Goal: Information Seeking & Learning: Check status

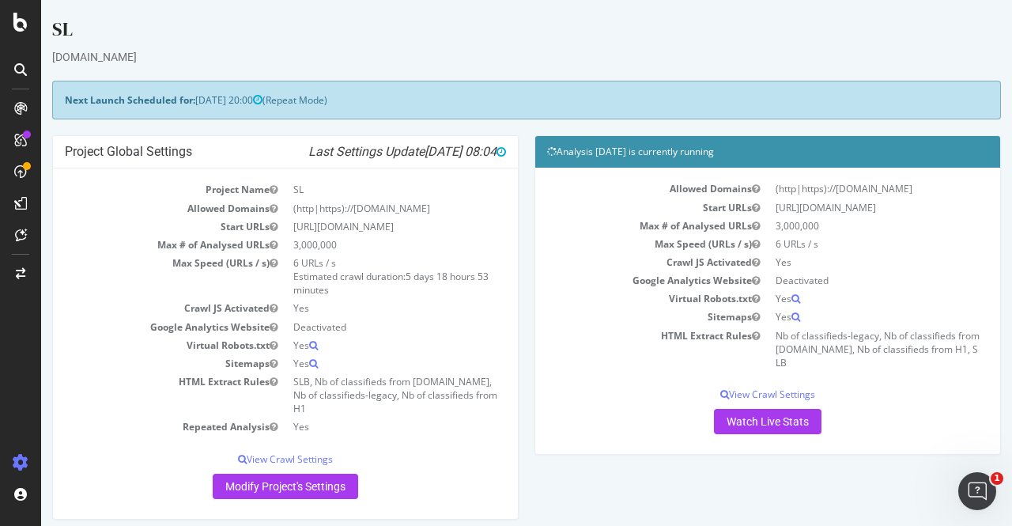
scroll to position [281, 0]
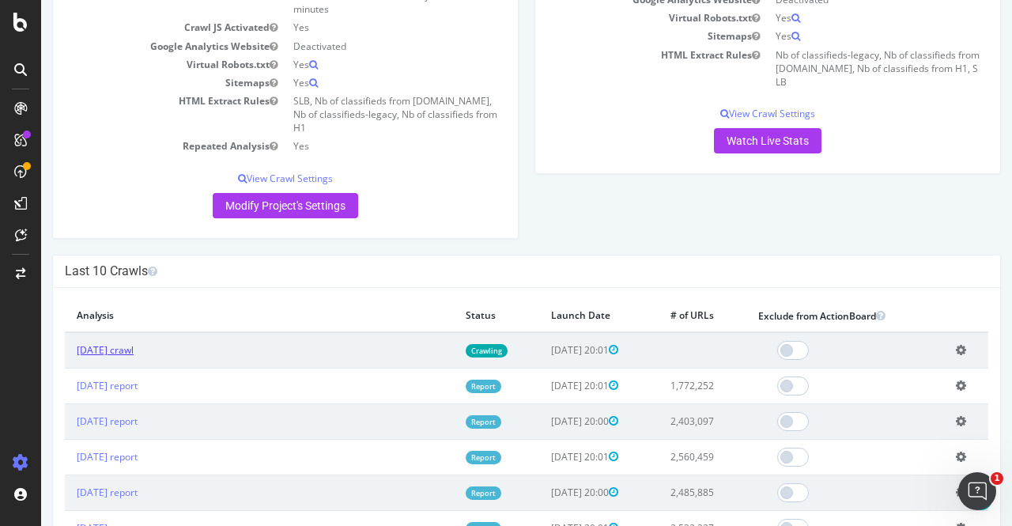
click at [119, 343] on link "[DATE] crawl" at bounding box center [105, 349] width 57 height 13
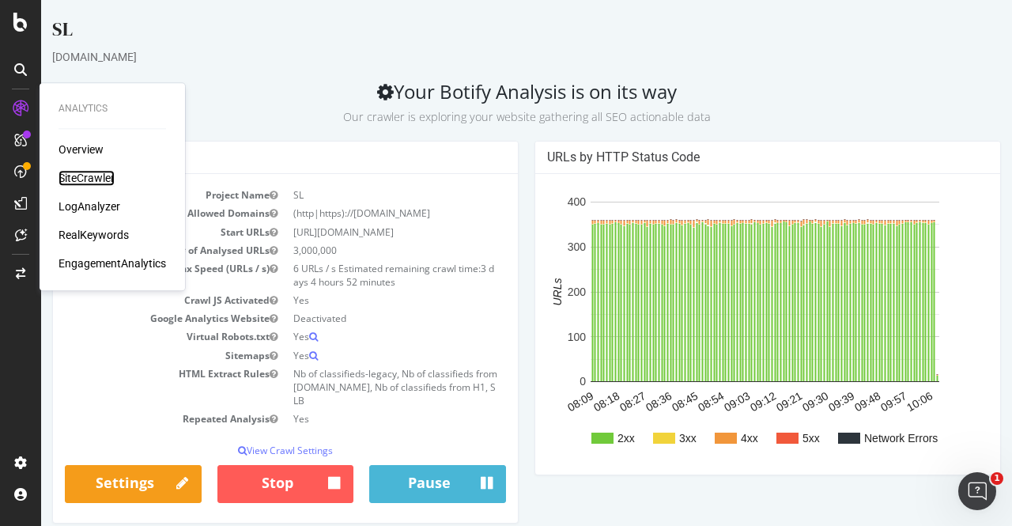
click at [79, 172] on div "SiteCrawler" at bounding box center [87, 178] width 56 height 16
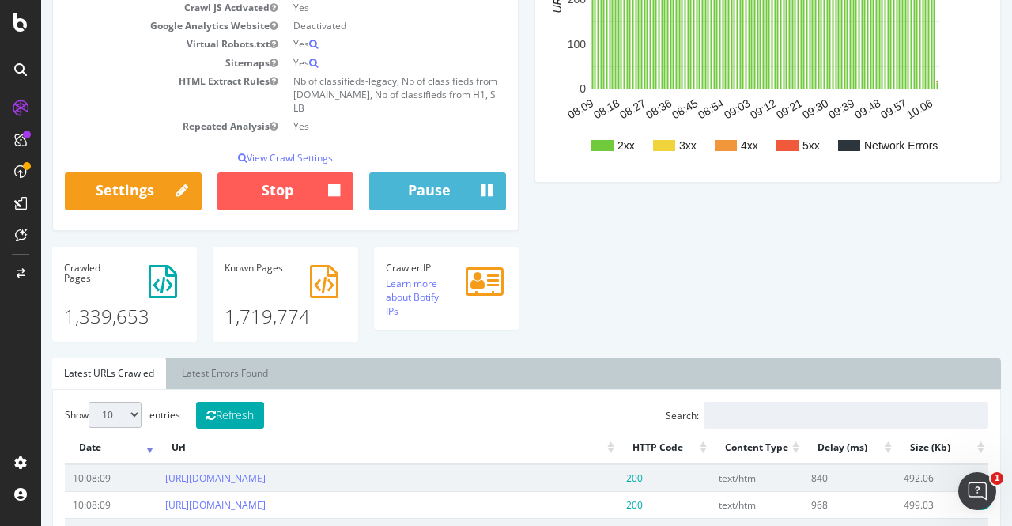
scroll to position [293, 0]
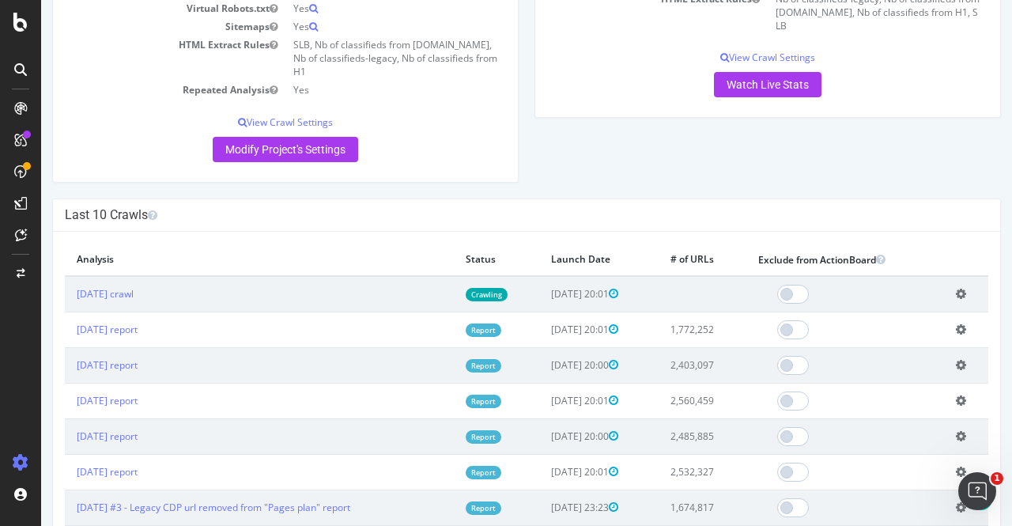
scroll to position [438, 0]
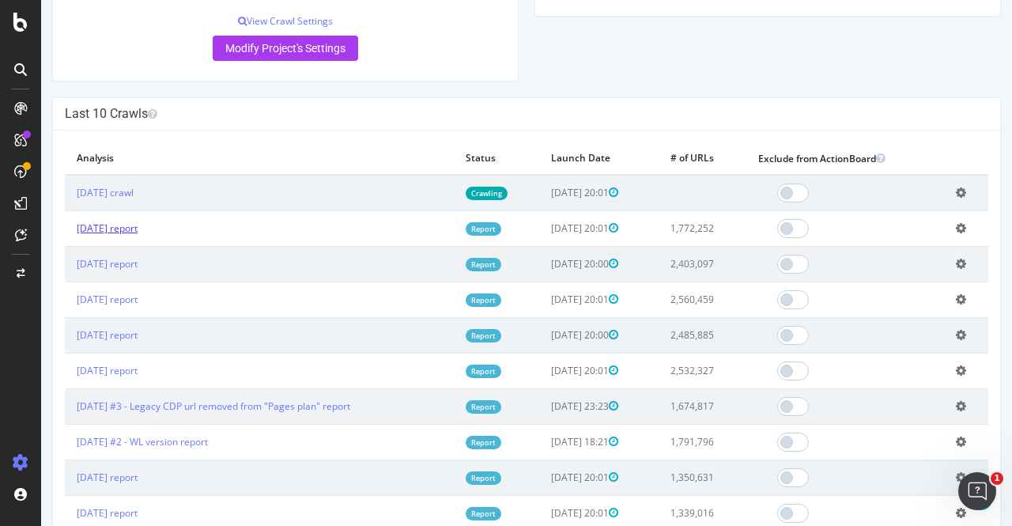
click at [103, 221] on link "[DATE] report" at bounding box center [107, 227] width 61 height 13
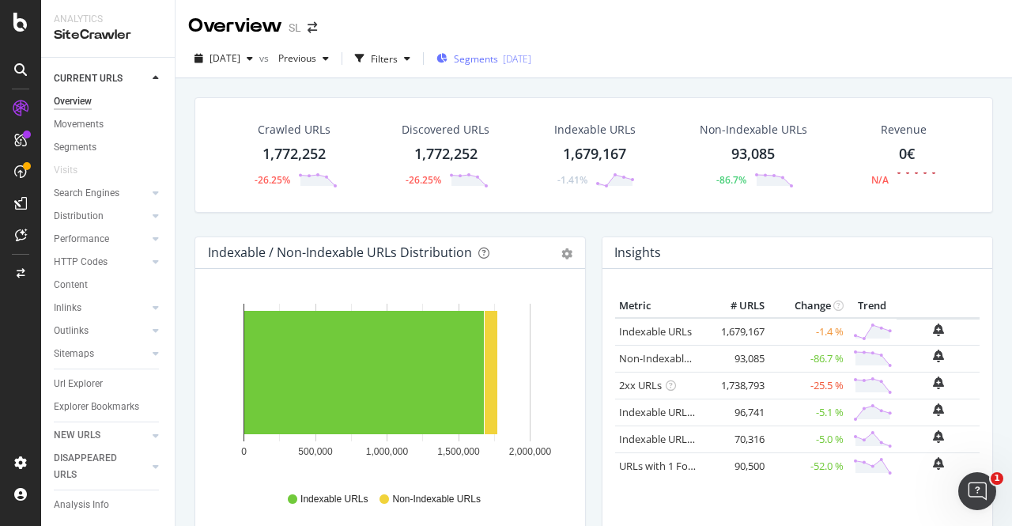
click at [492, 55] on span "Segments" at bounding box center [476, 58] width 44 height 13
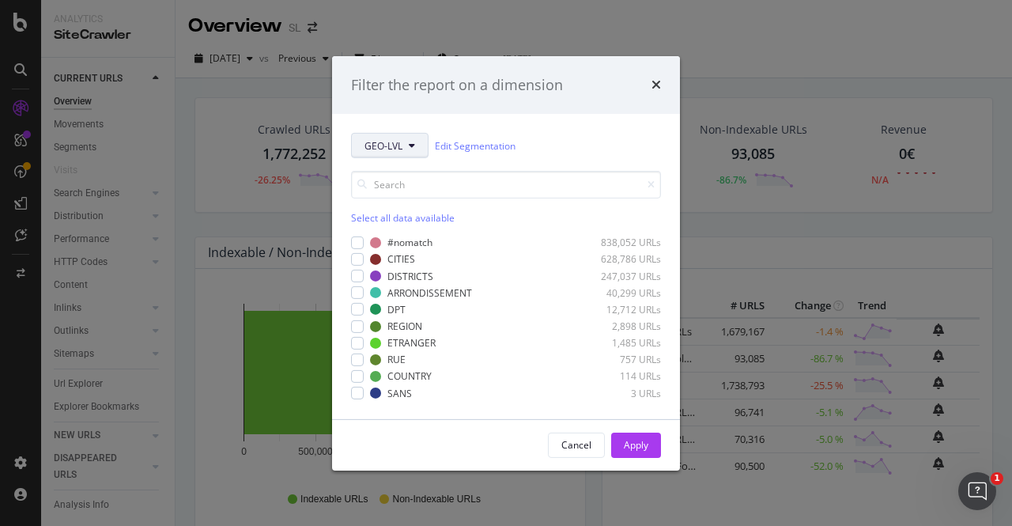
click at [384, 142] on span "GEO-LVL" at bounding box center [383, 145] width 38 height 13
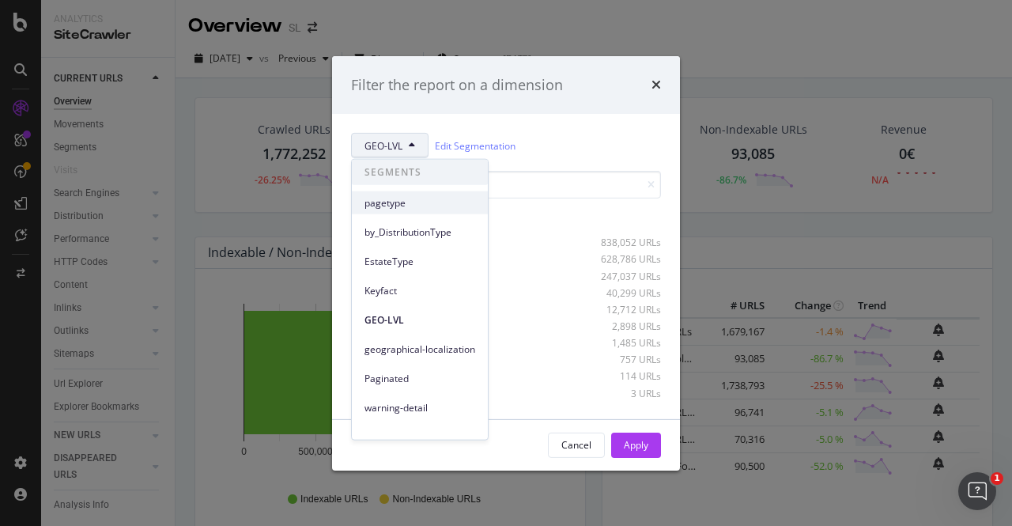
click at [414, 201] on span "pagetype" at bounding box center [419, 202] width 111 height 14
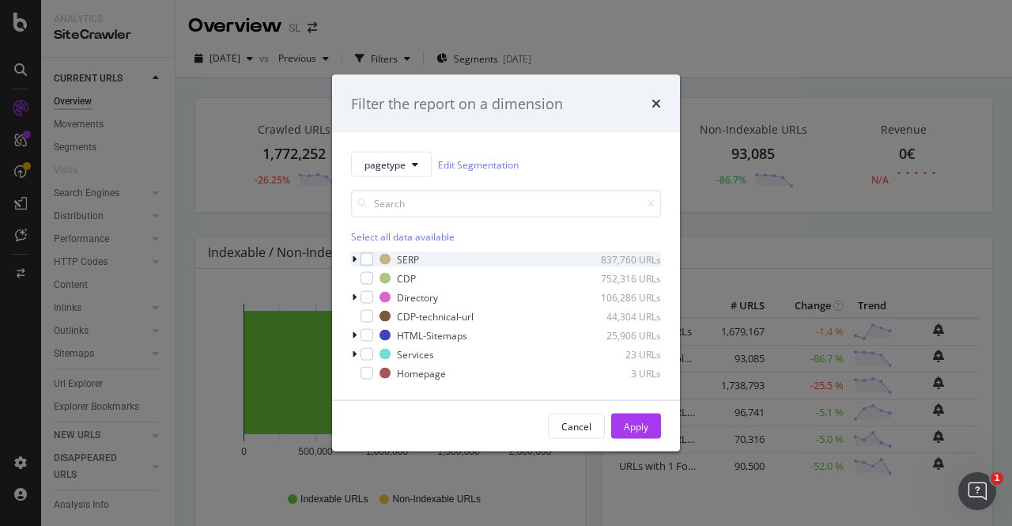
click at [357, 260] on div "modal" at bounding box center [355, 259] width 9 height 16
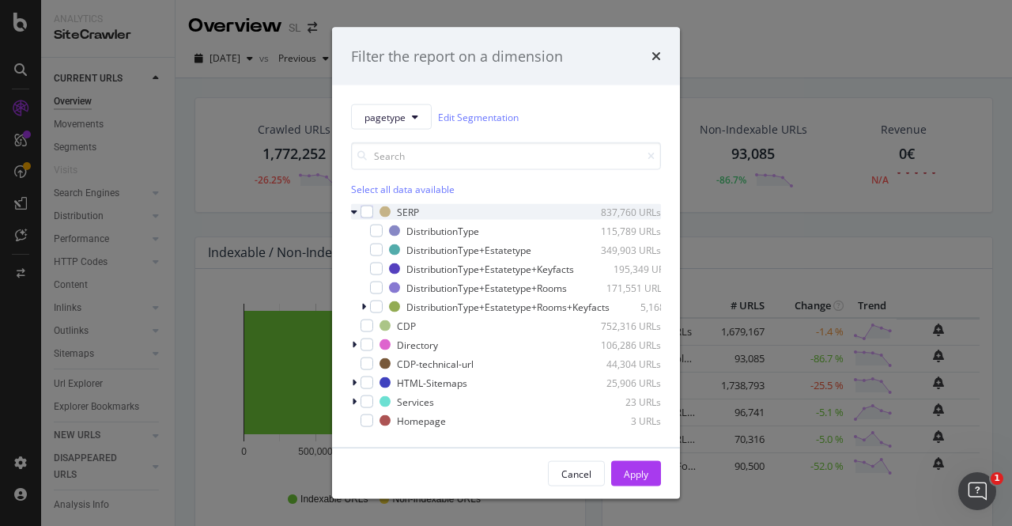
click at [353, 211] on icon "modal" at bounding box center [354, 211] width 6 height 9
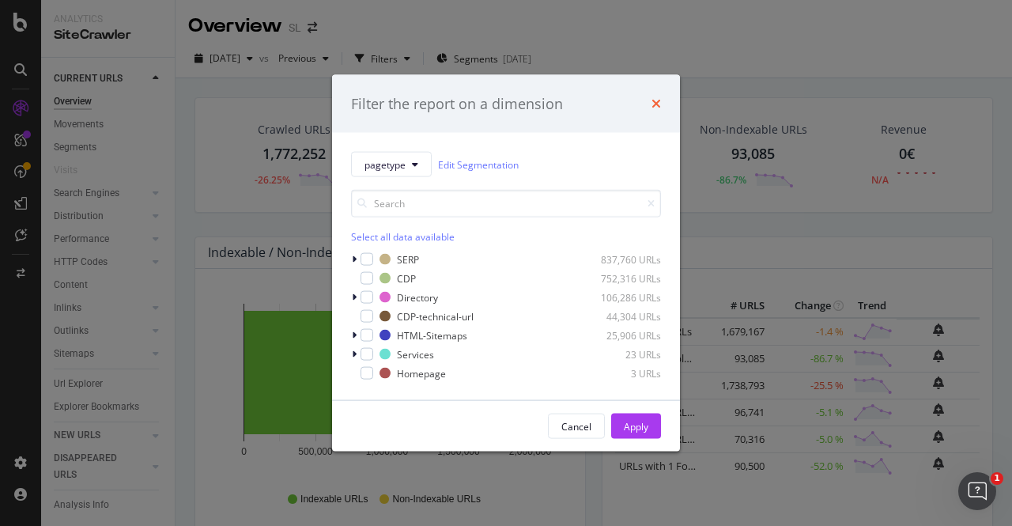
click at [655, 103] on icon "times" at bounding box center [655, 103] width 9 height 13
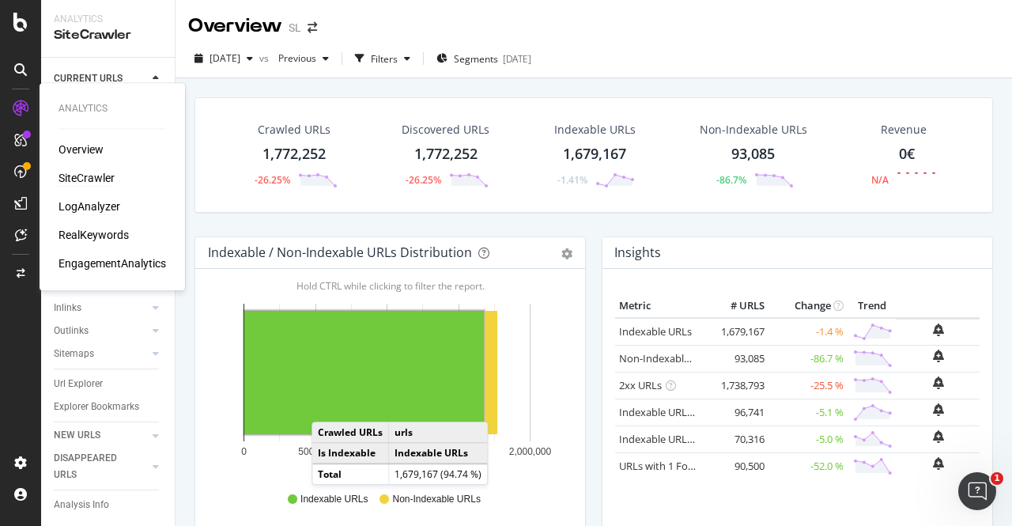
click at [76, 208] on div "LogAnalyzer" at bounding box center [90, 206] width 62 height 16
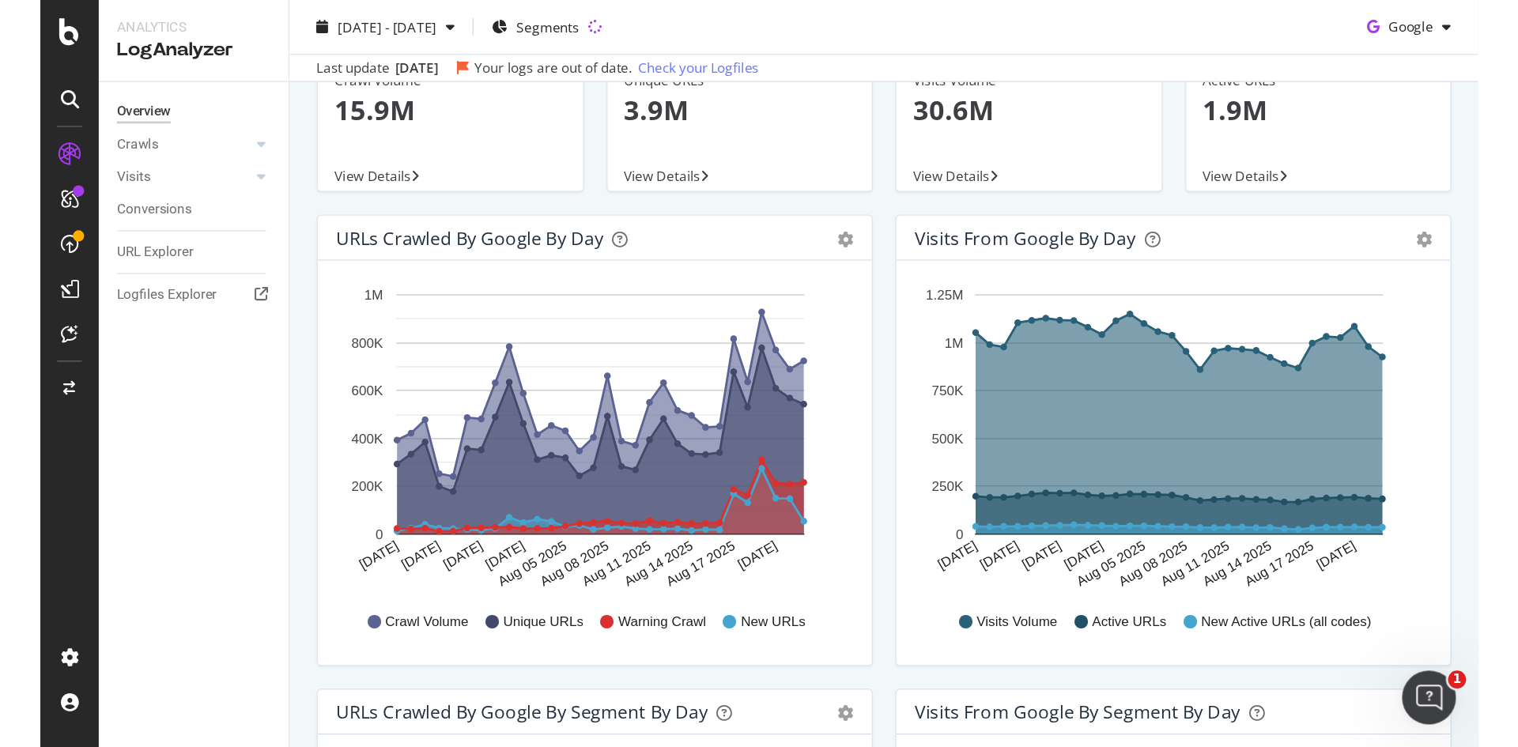
scroll to position [87, 0]
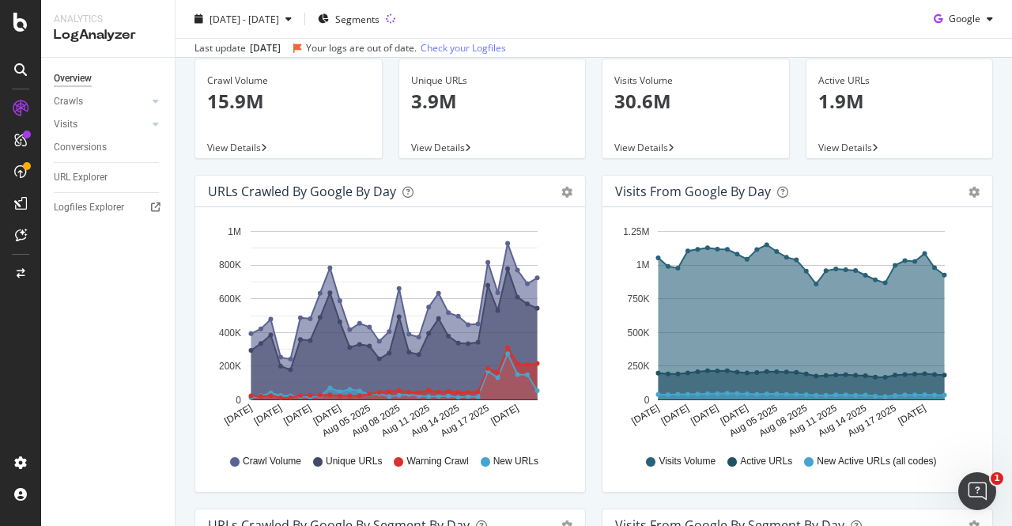
drag, startPoint x: 984, startPoint y: 6, endPoint x: 584, endPoint y: 23, distance: 399.6
click at [584, 23] on div "[DATE] - [DATE] Segments Google" at bounding box center [594, 22] width 836 height 32
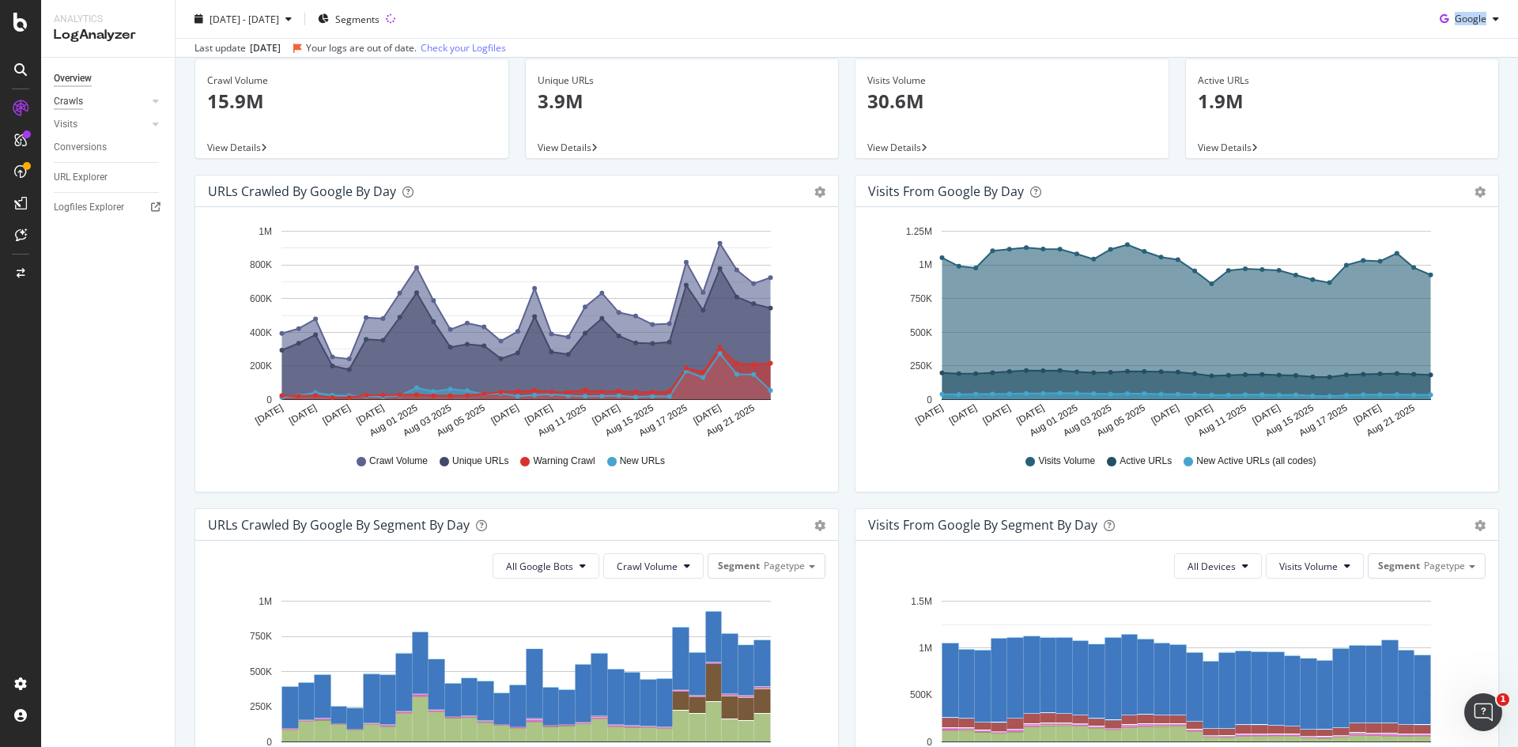
click at [75, 97] on div "Crawls" at bounding box center [68, 101] width 29 height 17
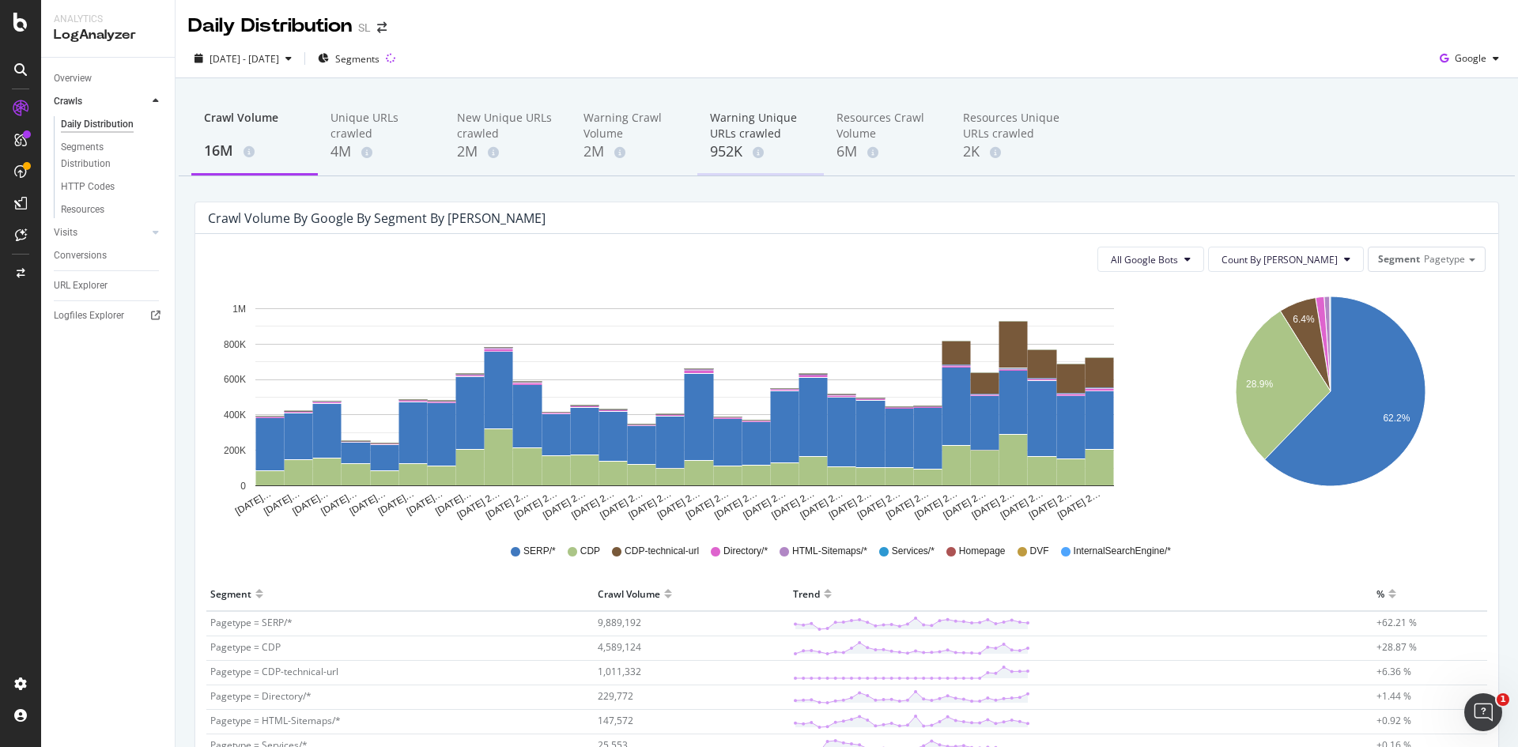
click at [734, 119] on div "Warning Unique URLs crawled" at bounding box center [760, 126] width 101 height 32
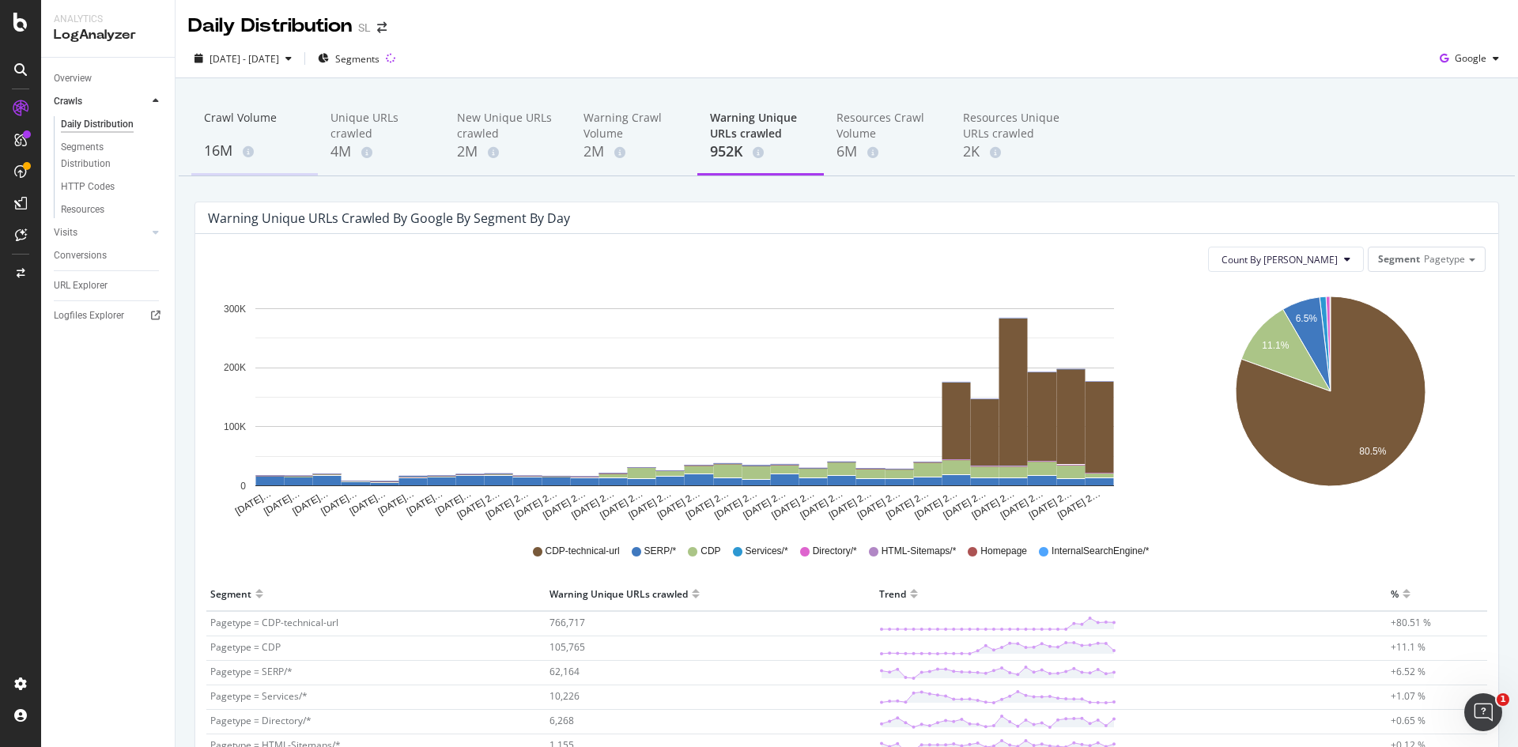
click at [246, 126] on div "Crawl Volume" at bounding box center [254, 125] width 101 height 30
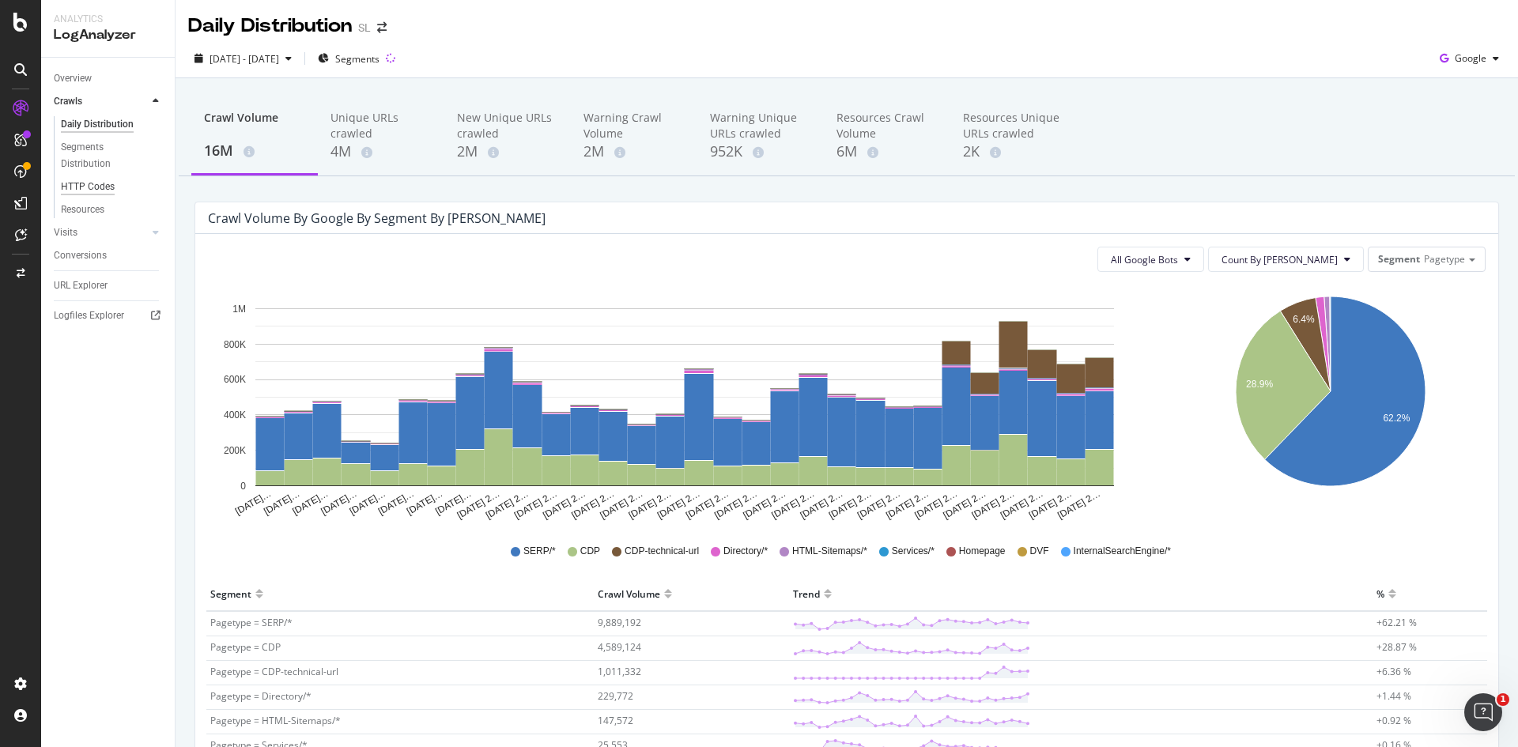
click at [73, 189] on div "HTTP Codes" at bounding box center [88, 187] width 54 height 17
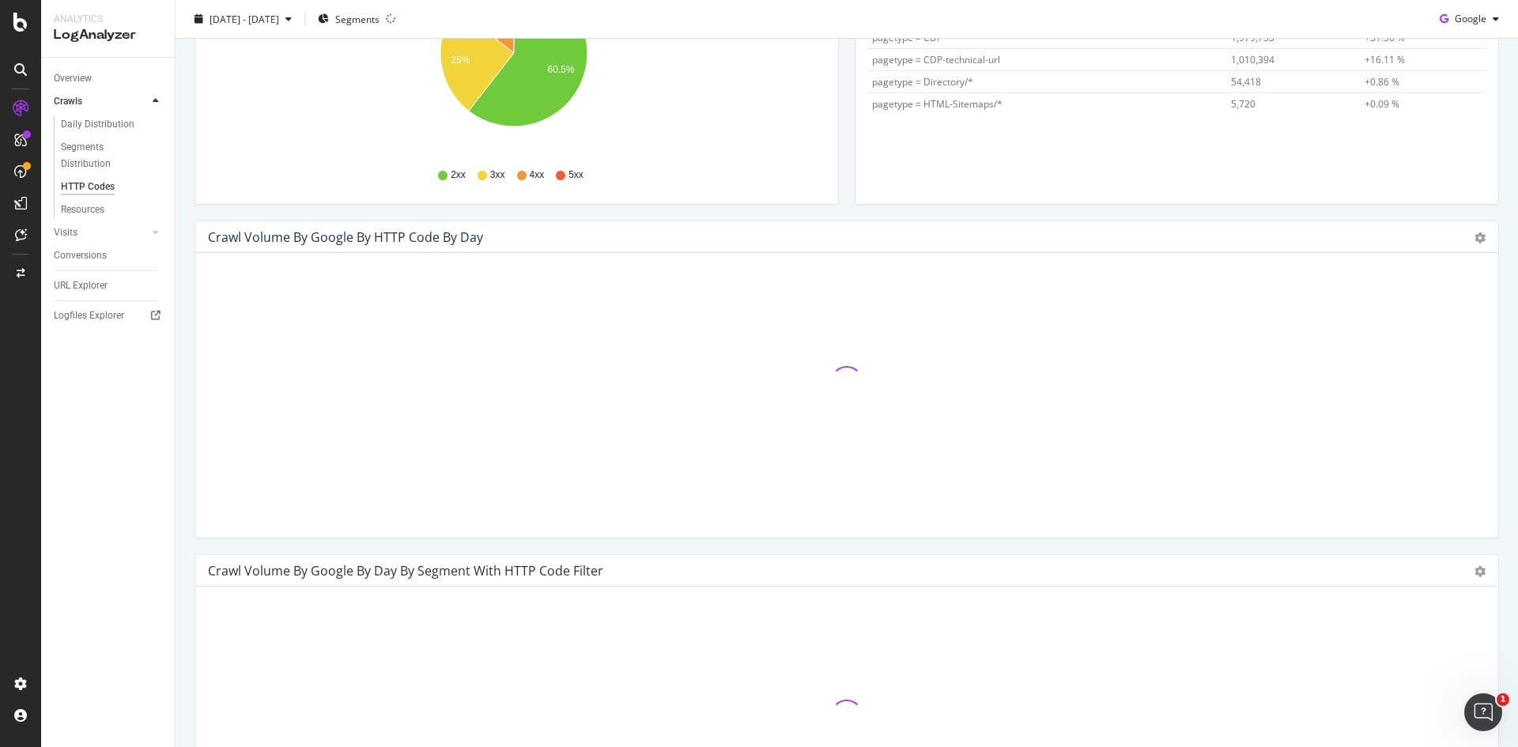
scroll to position [326, 0]
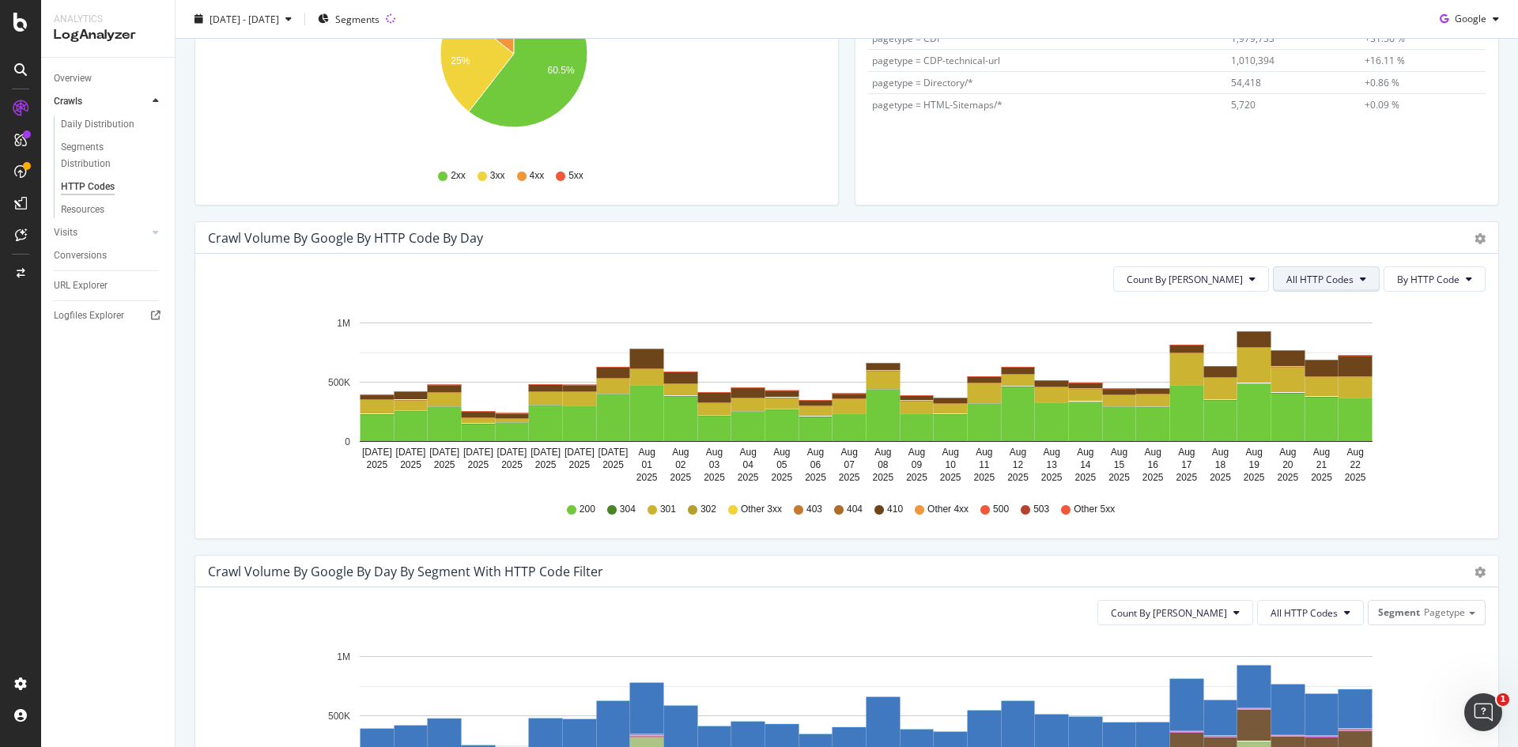
click at [1011, 281] on span "All HTTP Codes" at bounding box center [1319, 279] width 67 height 13
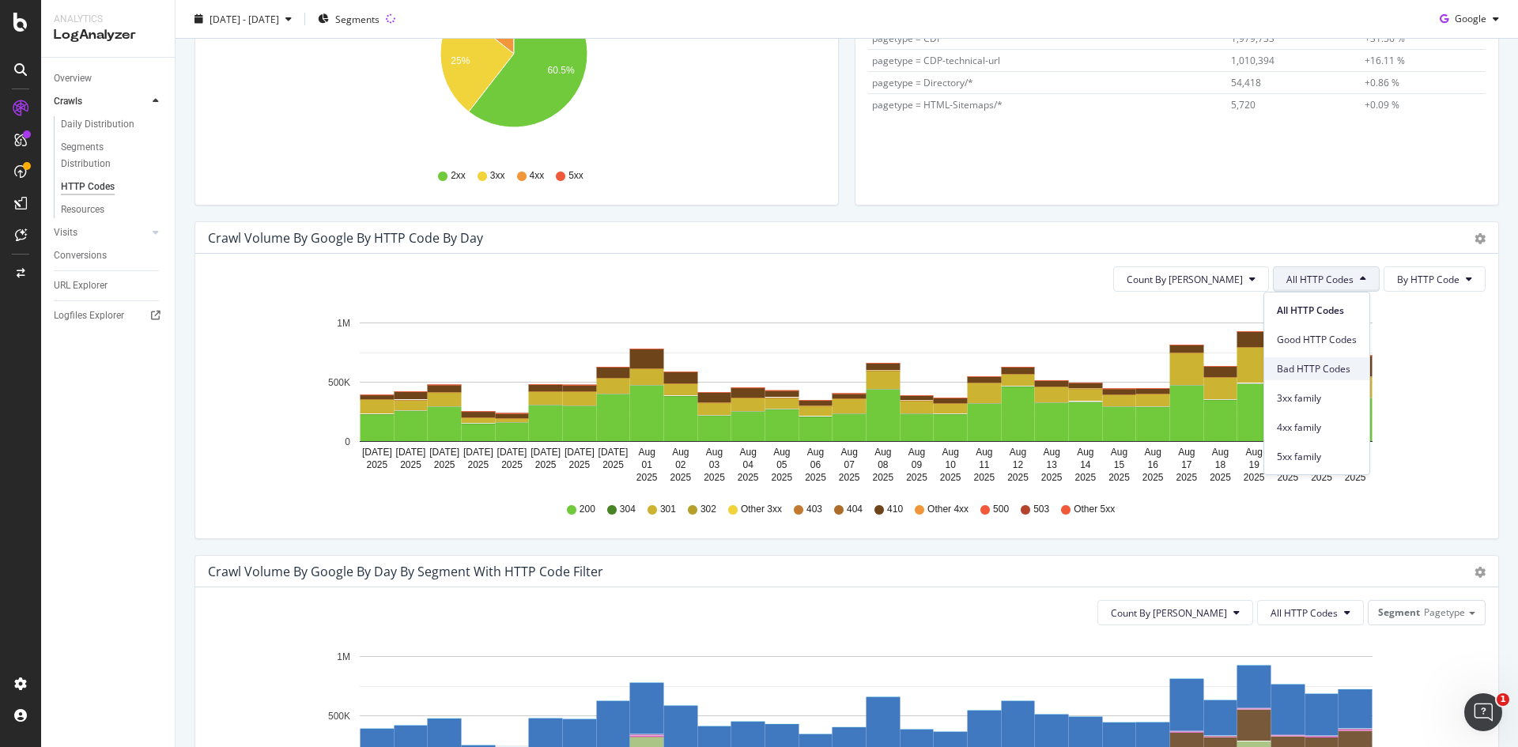
click at [1011, 364] on span "Bad HTTP Codes" at bounding box center [1317, 369] width 80 height 14
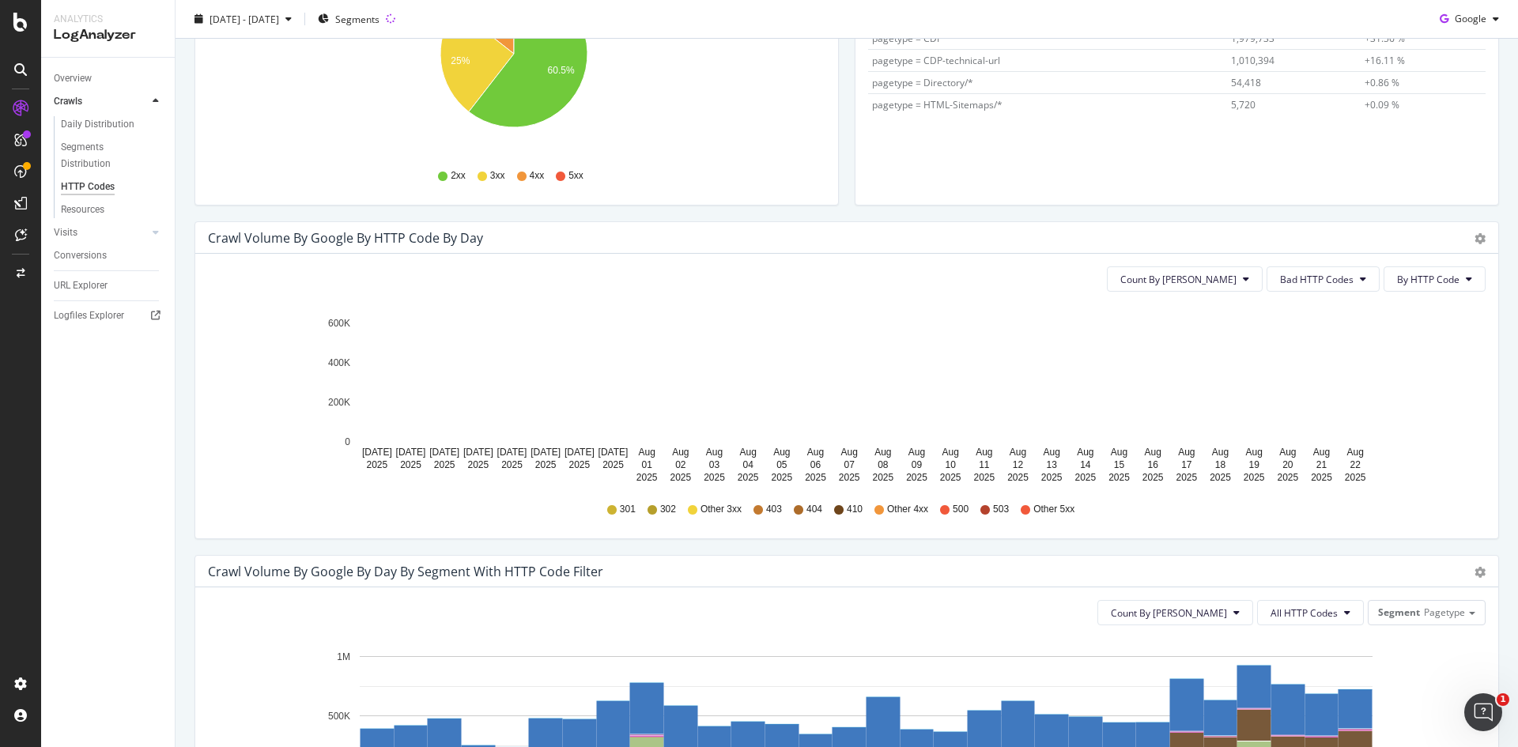
scroll to position [0, 0]
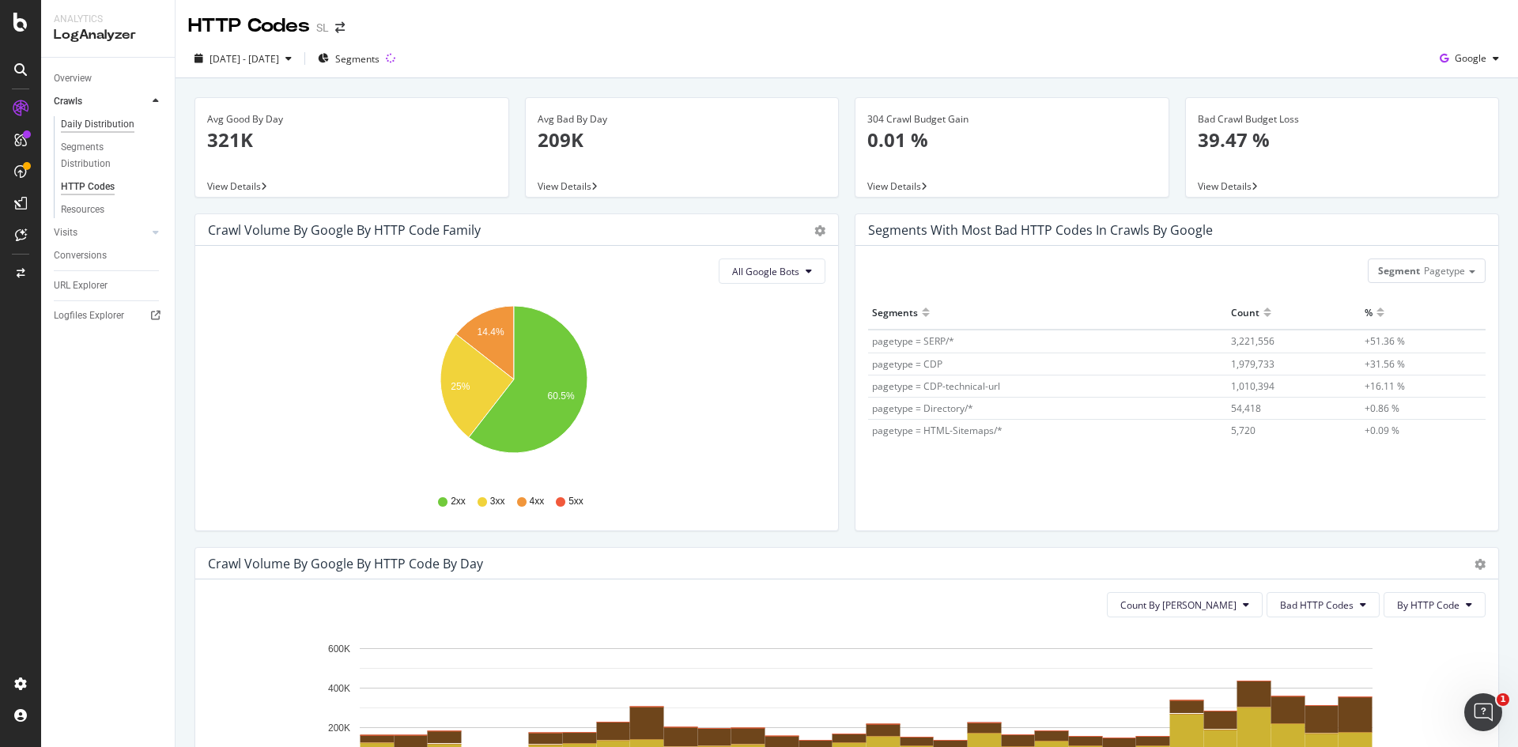
click at [74, 130] on div "Daily Distribution" at bounding box center [98, 124] width 74 height 17
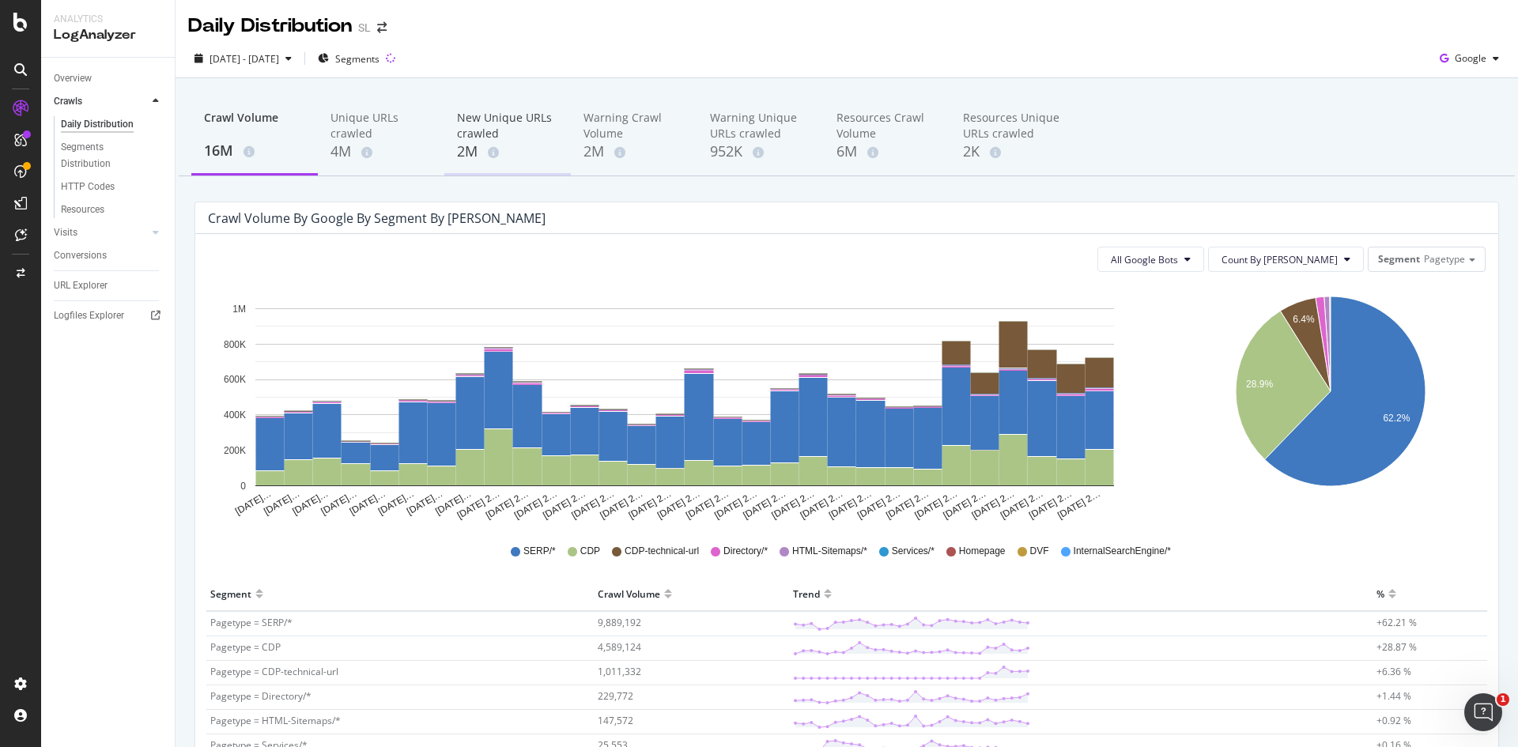
click at [479, 137] on div "New Unique URLs crawled" at bounding box center [507, 126] width 101 height 32
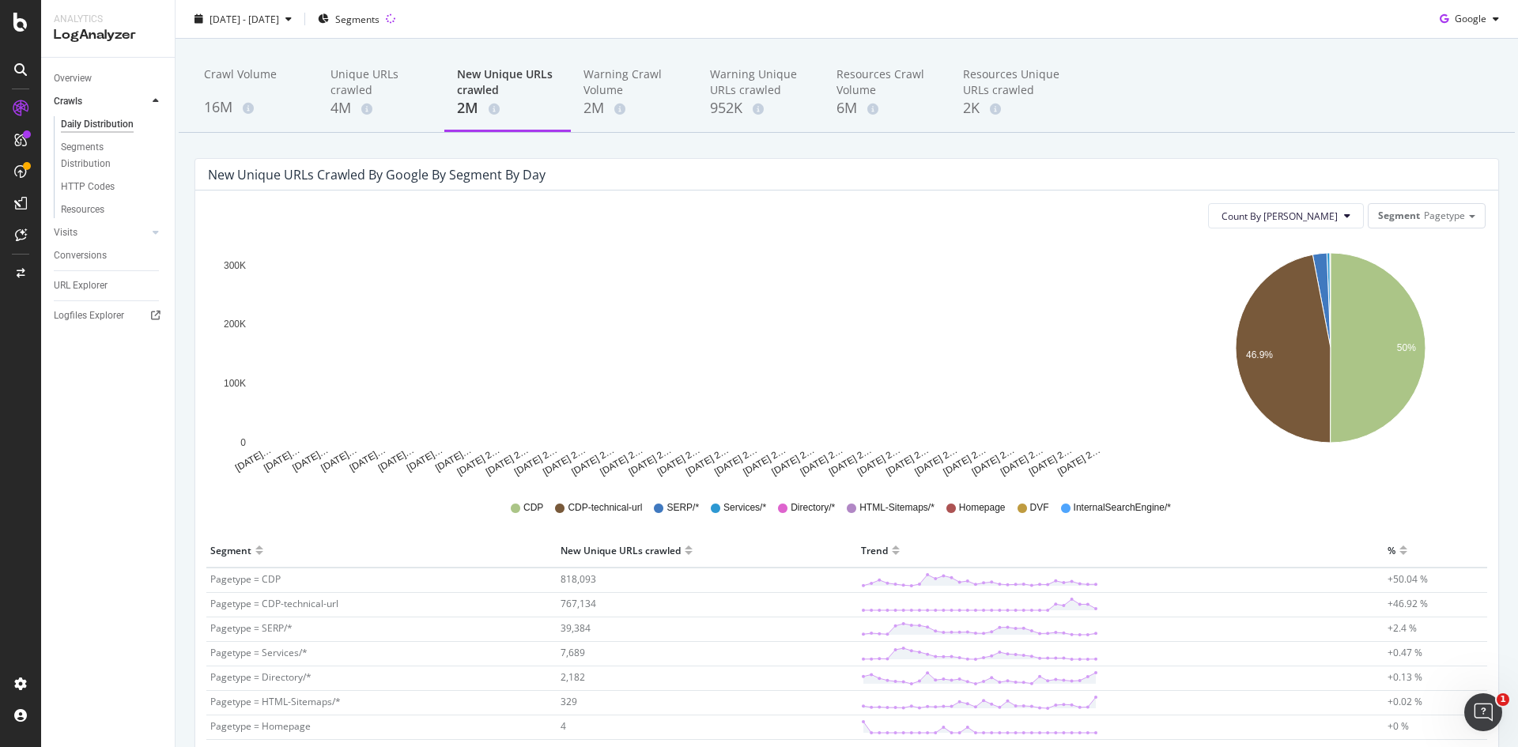
scroll to position [45, 0]
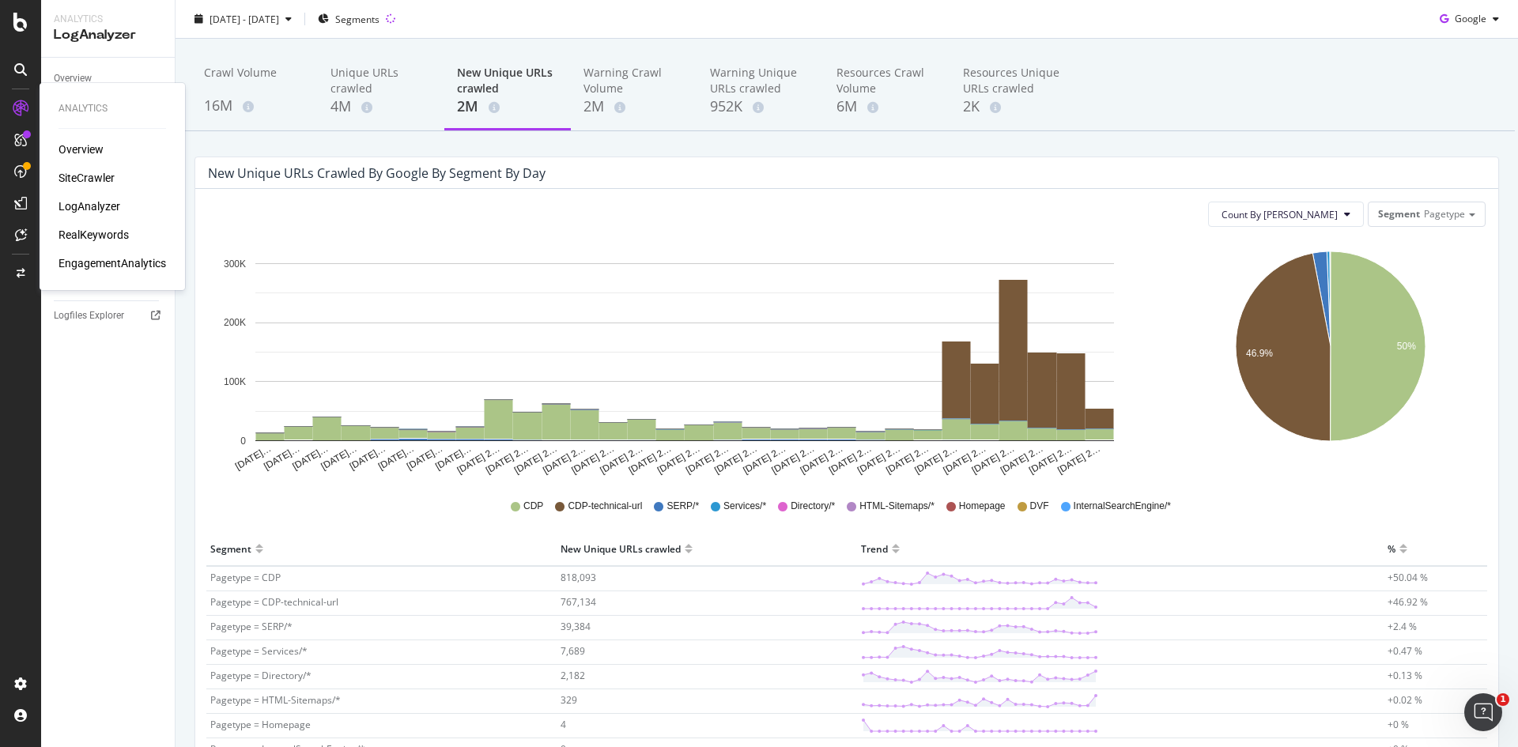
click at [77, 176] on div "SiteCrawler" at bounding box center [87, 178] width 56 height 16
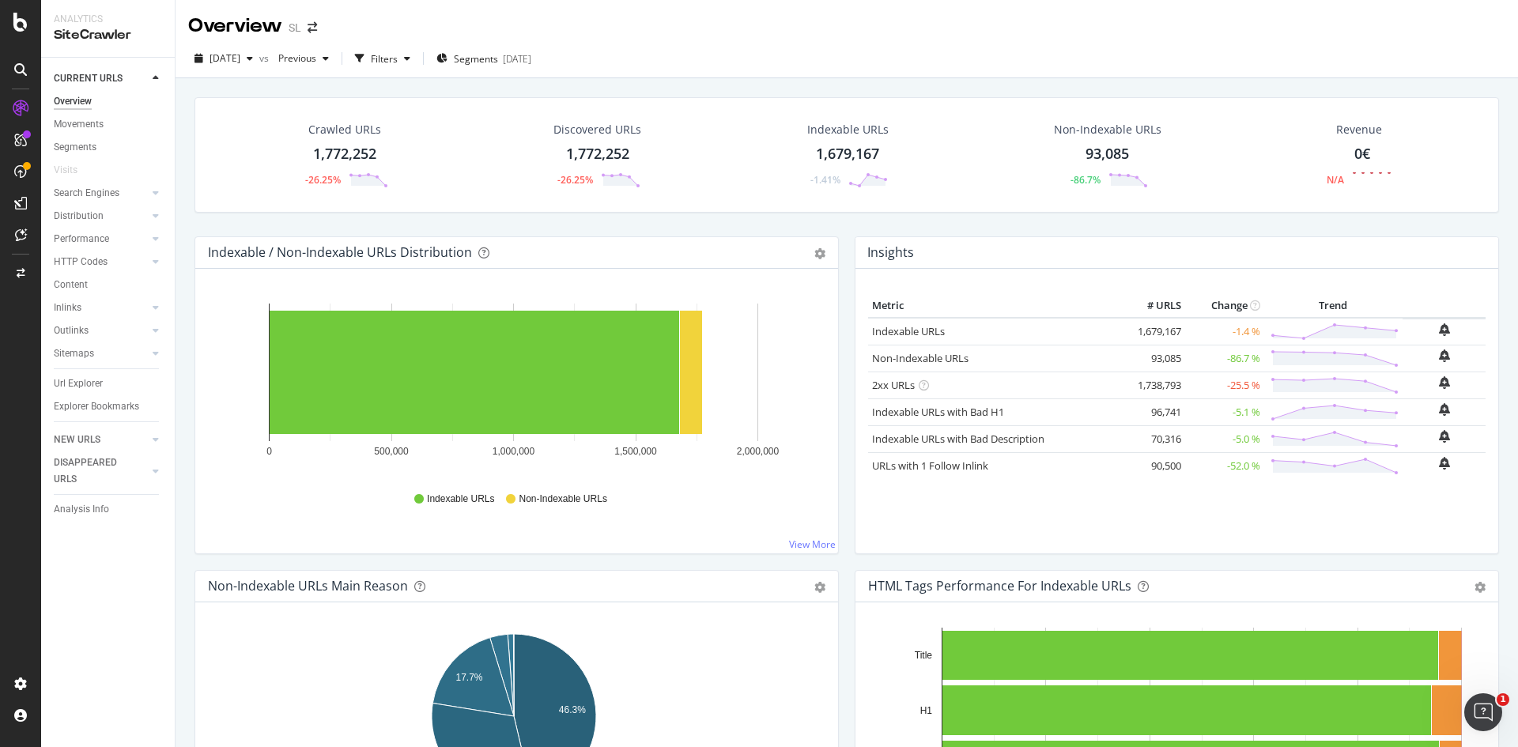
click at [980, 74] on div "[DATE] vs Previous Filters Segments [DATE]" at bounding box center [847, 62] width 1342 height 32
click at [779, 29] on div "Overview SL" at bounding box center [847, 20] width 1342 height 40
